Goal: Transaction & Acquisition: Book appointment/travel/reservation

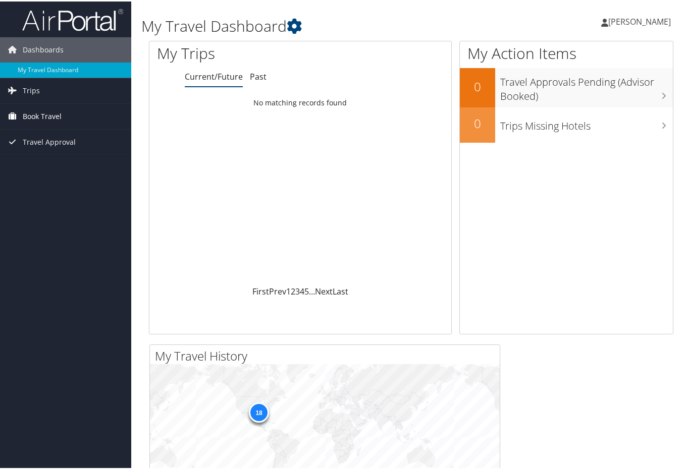
click at [54, 113] on span "Book Travel" at bounding box center [42, 114] width 39 height 25
click at [51, 146] on link "Book/Manage Online Trips" at bounding box center [65, 150] width 131 height 15
